Goal: Task Accomplishment & Management: Manage account settings

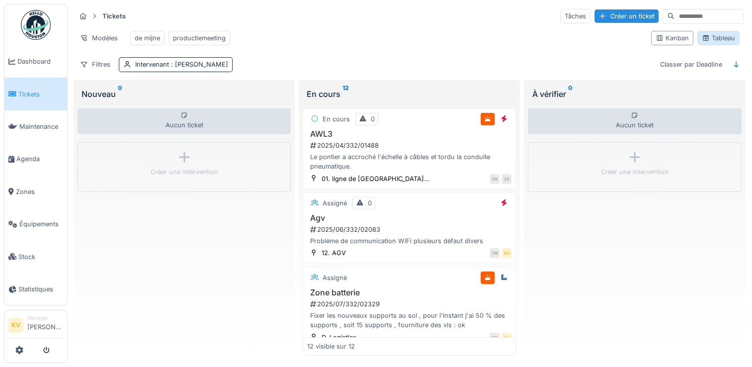
click at [714, 41] on div "Tableau" at bounding box center [718, 37] width 33 height 9
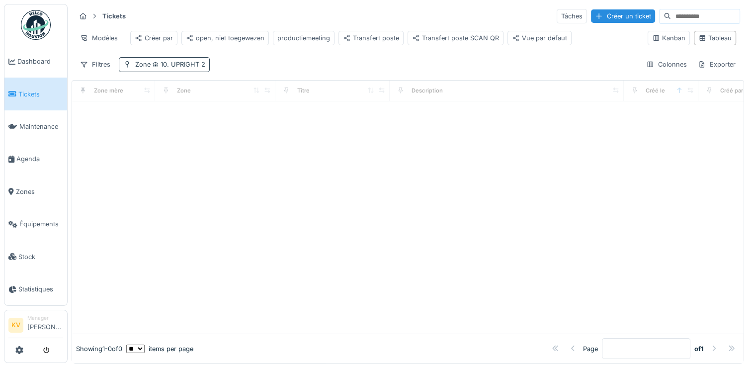
click at [176, 68] on span "10. UPRIGHT 2" at bounding box center [178, 64] width 55 height 7
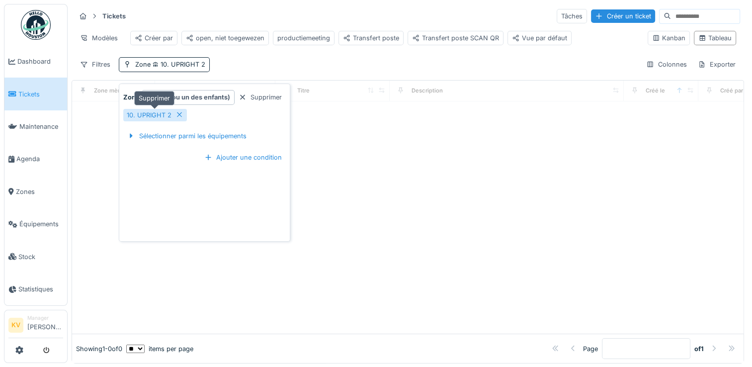
click at [177, 116] on icon at bounding box center [179, 114] width 8 height 6
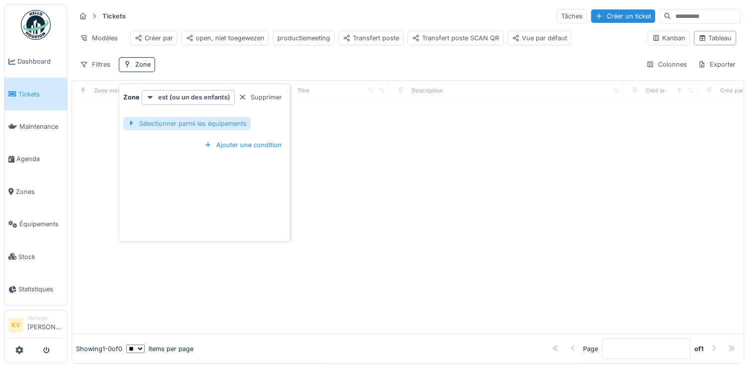
click at [181, 120] on div "Sélectionner parmi les équipements" at bounding box center [186, 123] width 127 height 13
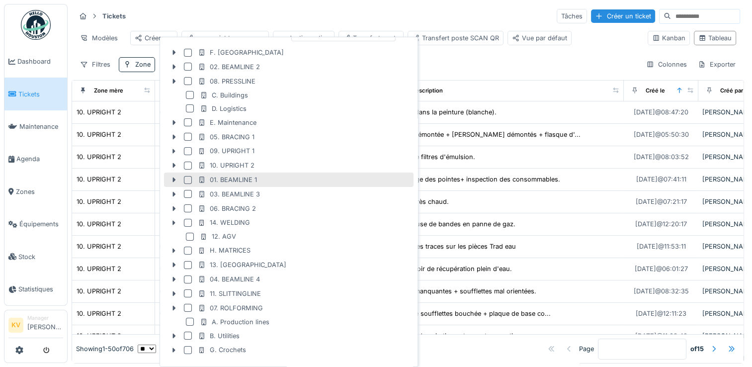
scroll to position [49, 0]
click at [187, 175] on div at bounding box center [188, 177] width 8 height 8
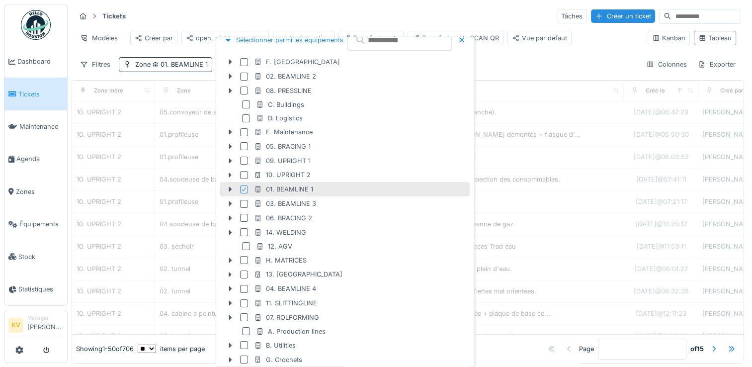
scroll to position [61, 0]
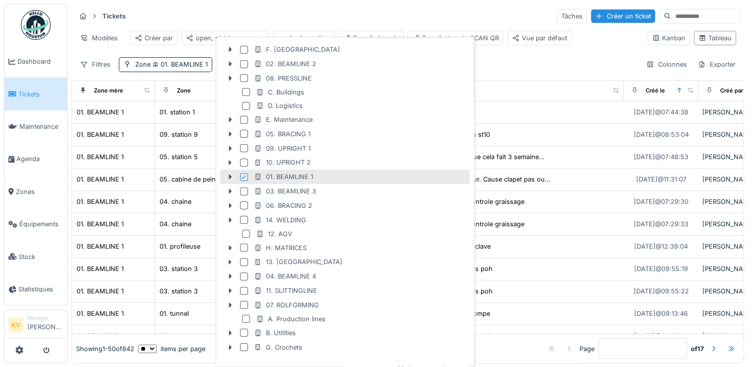
click at [338, 10] on div "Tickets Tâches Créer un ticket" at bounding box center [408, 16] width 665 height 16
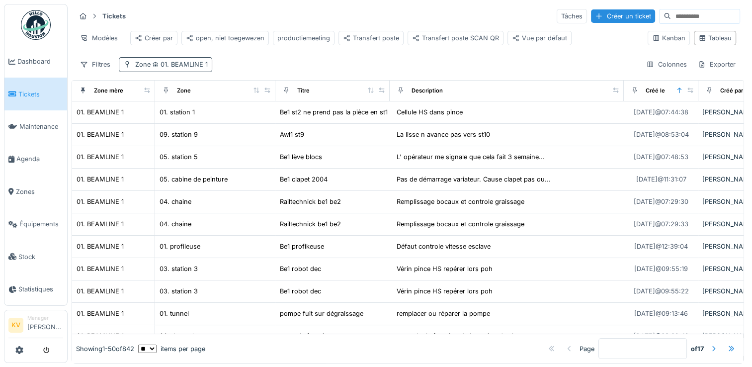
click at [187, 68] on span "01. BEAMLINE 1" at bounding box center [179, 64] width 57 height 7
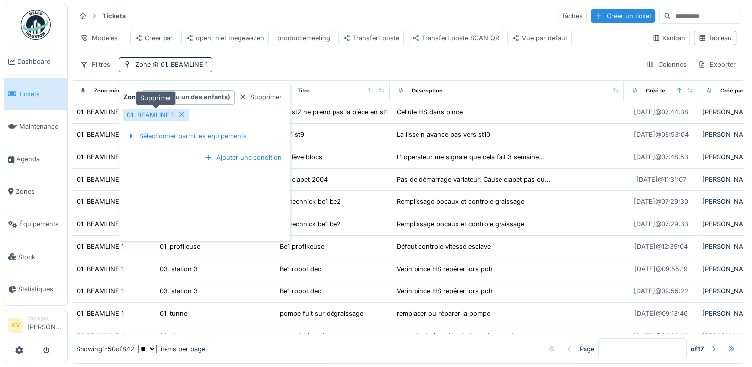
click at [181, 115] on icon at bounding box center [181, 114] width 5 height 5
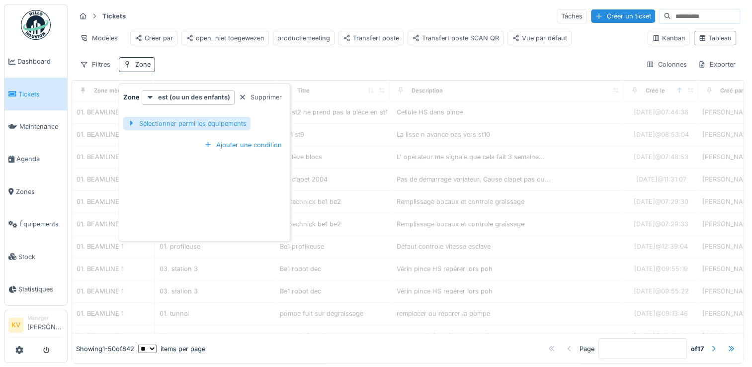
click at [181, 124] on div "Sélectionner parmi les équipements" at bounding box center [186, 123] width 127 height 13
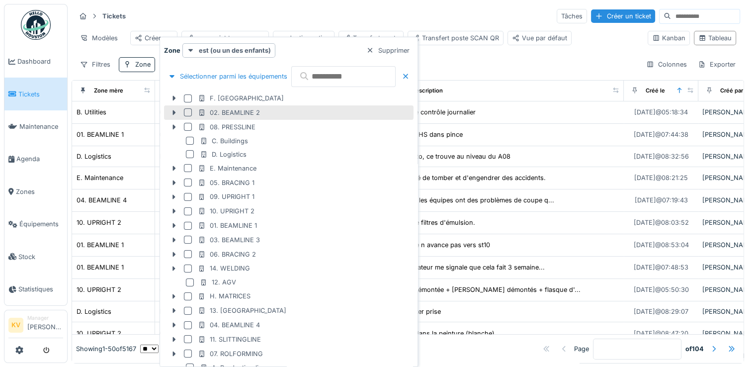
click at [189, 113] on div at bounding box center [188, 112] width 8 height 8
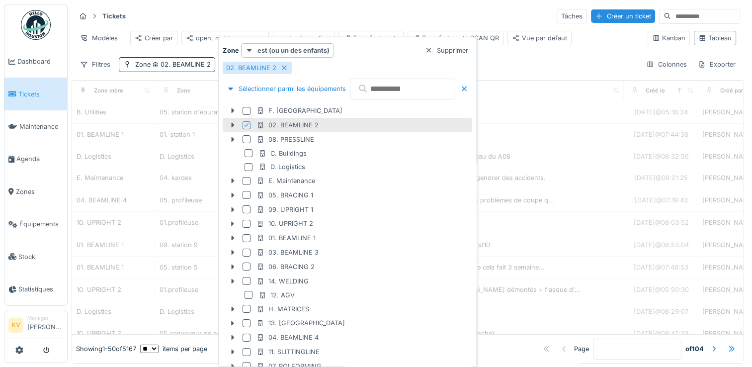
click at [341, 22] on div "Tickets Tâches Créer un ticket" at bounding box center [408, 16] width 665 height 16
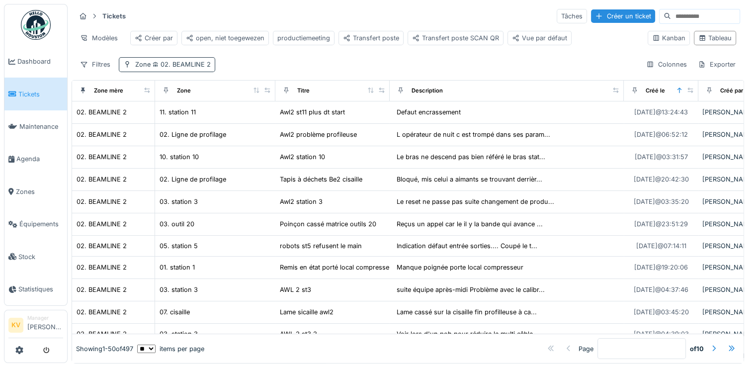
click at [203, 68] on span "02. BEAMLINE 2" at bounding box center [181, 64] width 60 height 7
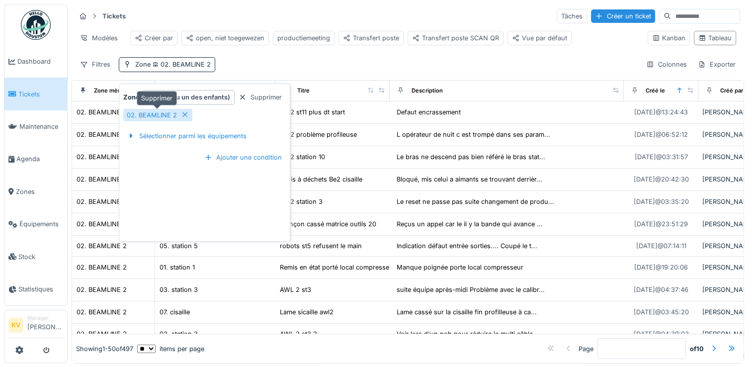
click at [183, 114] on icon at bounding box center [184, 114] width 5 height 5
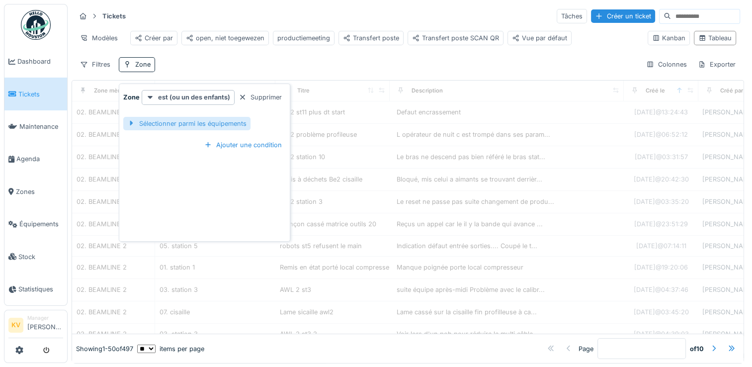
click at [185, 120] on div "Sélectionner parmi les équipements" at bounding box center [186, 123] width 127 height 13
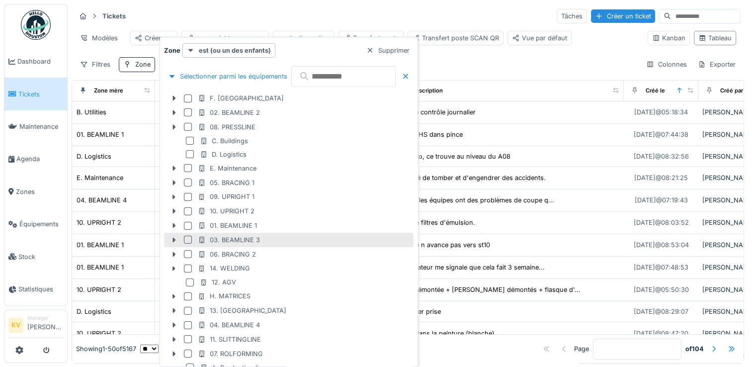
click at [186, 240] on div at bounding box center [188, 240] width 8 height 8
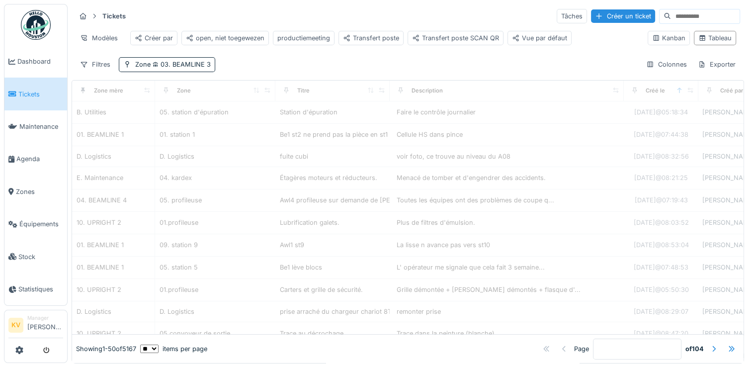
click at [334, 15] on div "Tickets Tâches Créer un ticket" at bounding box center [408, 16] width 665 height 16
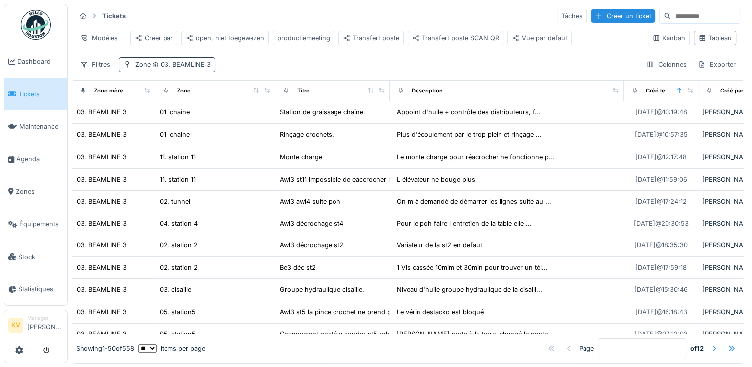
click at [200, 68] on span "03. BEAMLINE 3" at bounding box center [181, 64] width 60 height 7
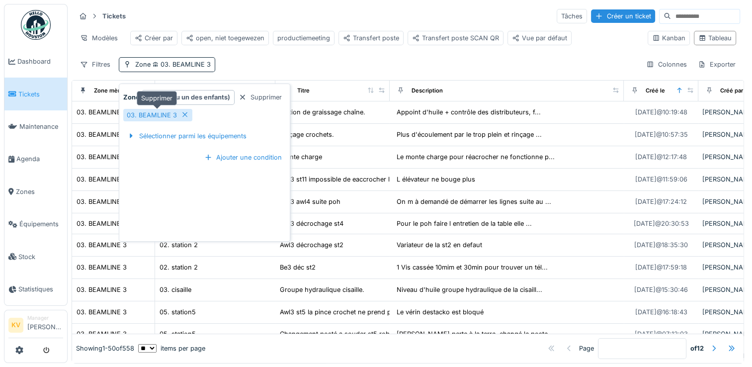
click at [184, 116] on icon at bounding box center [184, 114] width 5 height 5
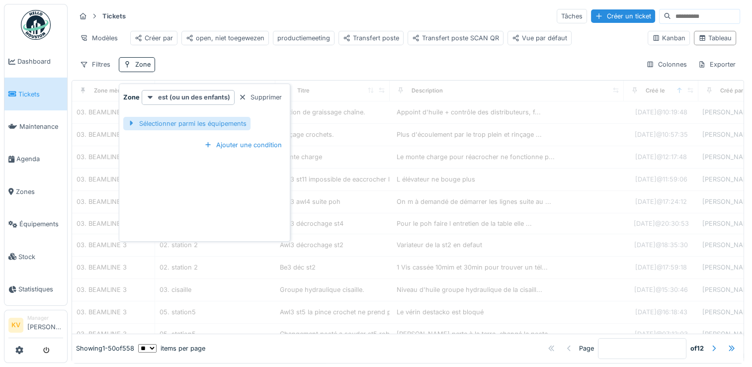
click at [188, 127] on div "Sélectionner parmi les équipements" at bounding box center [186, 123] width 127 height 13
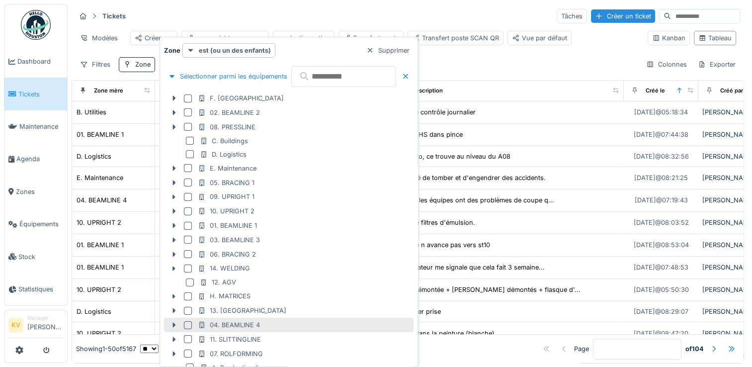
click at [186, 324] on div at bounding box center [188, 325] width 8 height 8
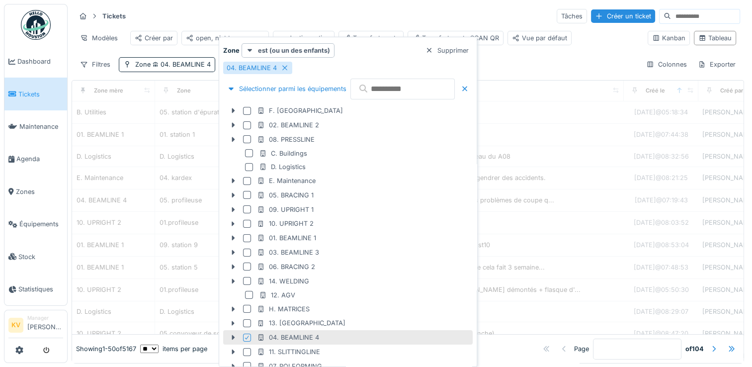
click at [357, 13] on div "Tickets Tâches Créer un ticket" at bounding box center [408, 16] width 665 height 16
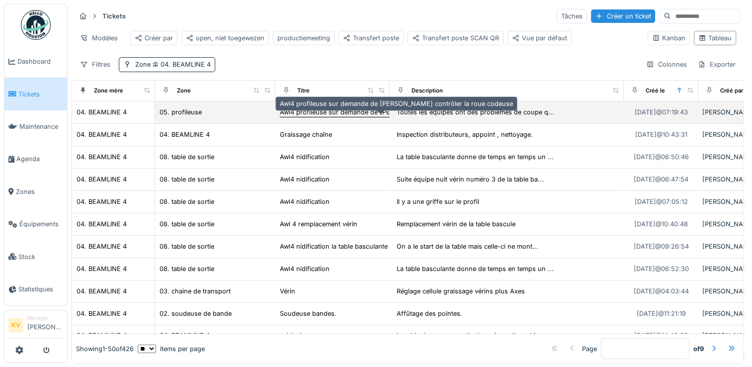
click at [381, 117] on div "Awl4 profileuse sur demande de [PERSON_NAME] contrôler la roue codeuse" at bounding box center [396, 111] width 233 height 9
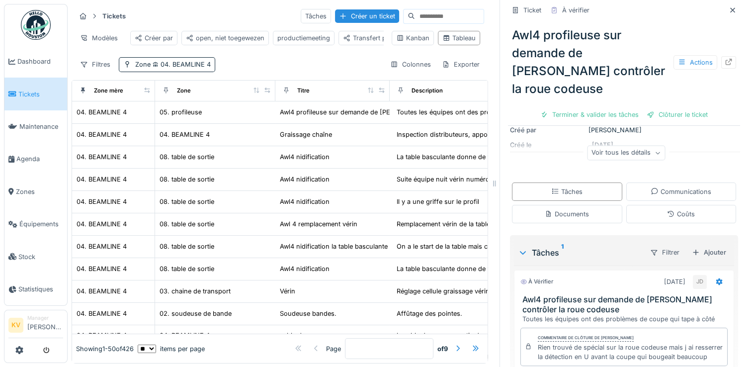
scroll to position [183, 0]
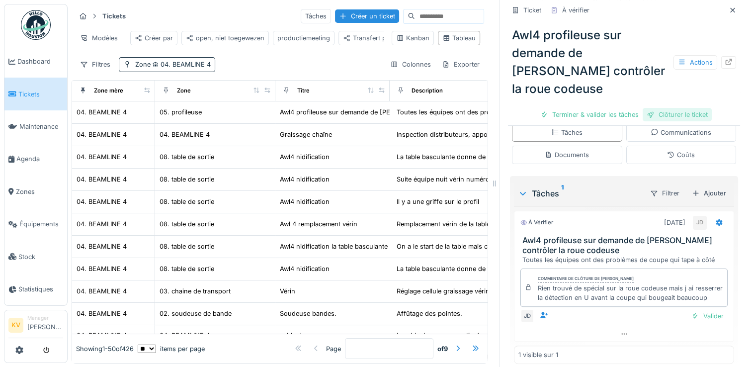
click at [668, 108] on div "Clôturer le ticket" at bounding box center [677, 114] width 69 height 13
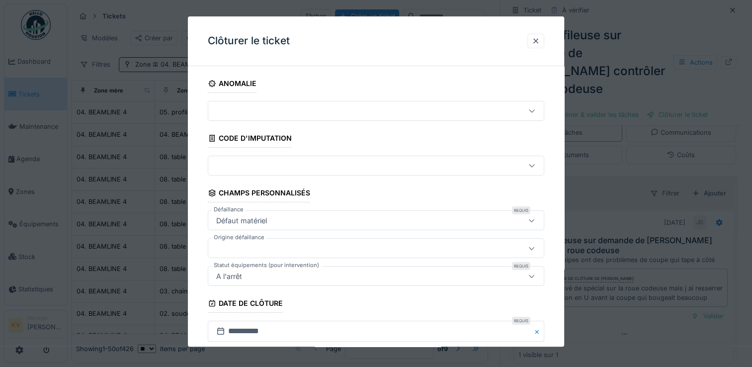
click at [535, 110] on icon at bounding box center [532, 111] width 8 height 6
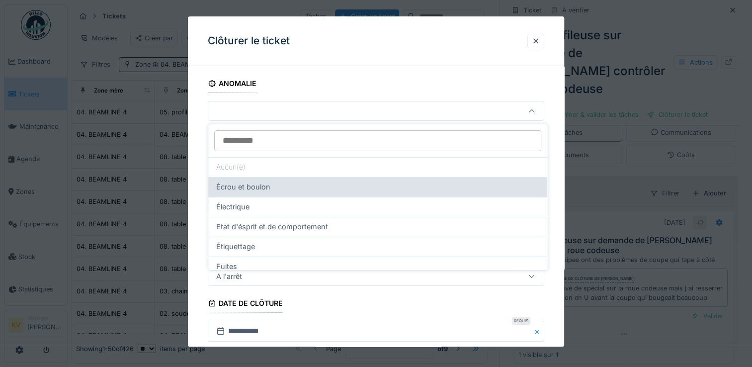
click at [257, 188] on span "Écrou et boulon" at bounding box center [243, 186] width 54 height 11
type input "**"
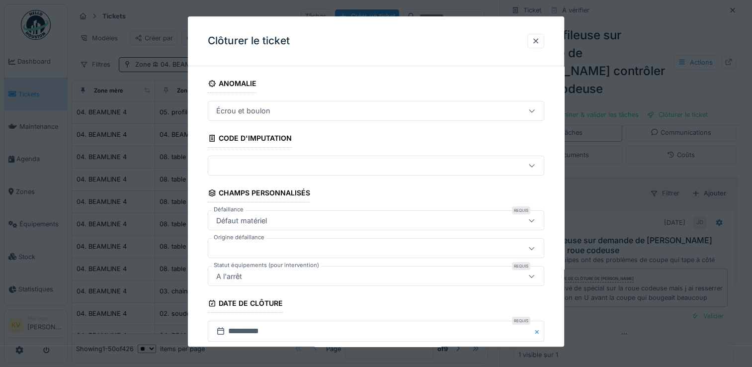
click at [536, 167] on icon at bounding box center [532, 166] width 8 height 6
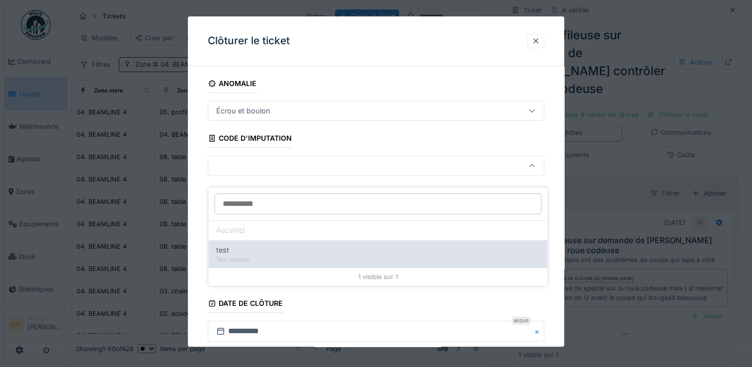
scroll to position [8, 0]
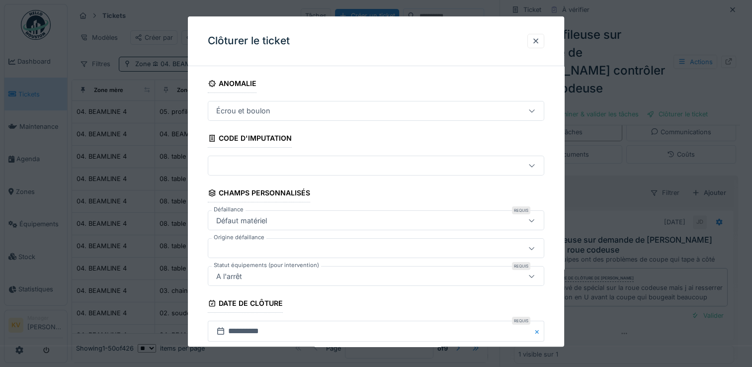
click at [382, 142] on fieldset "**********" at bounding box center [376, 265] width 336 height 383
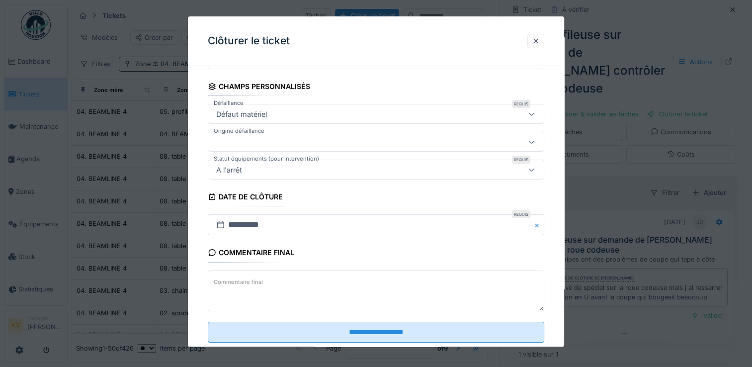
scroll to position [128, 0]
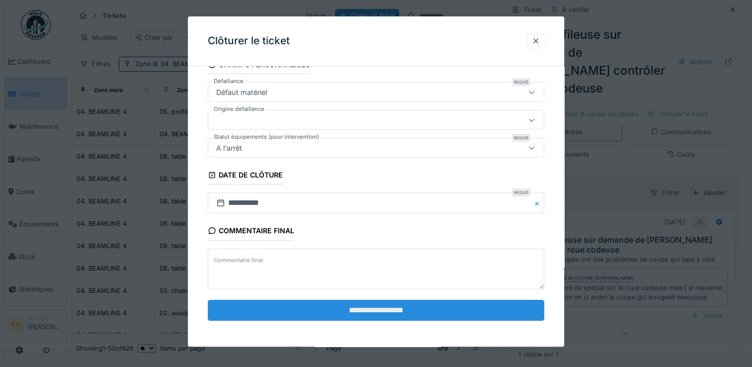
click at [369, 309] on input "**********" at bounding box center [376, 310] width 336 height 21
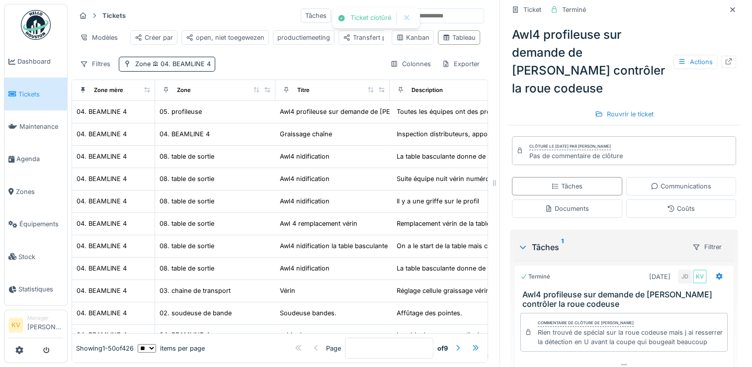
scroll to position [183, 0]
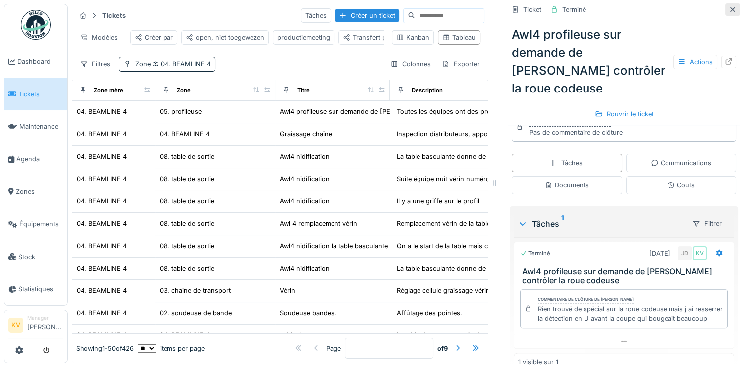
click at [729, 6] on icon at bounding box center [733, 9] width 8 height 6
